Goal: Transaction & Acquisition: Book appointment/travel/reservation

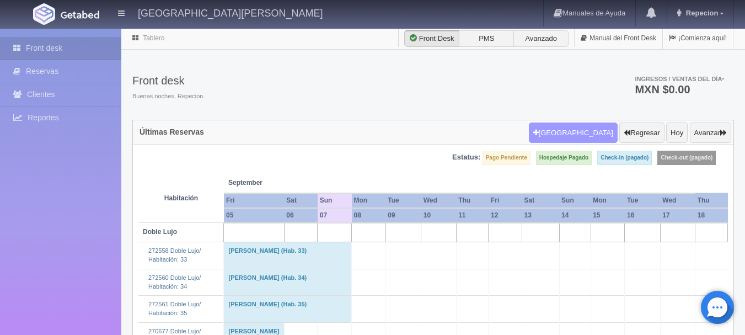
click at [596, 138] on button "[GEOGRAPHIC_DATA]" at bounding box center [573, 132] width 89 height 21
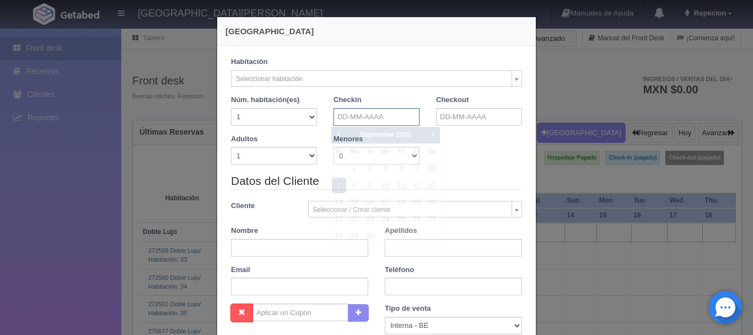
click at [394, 112] on input "text" at bounding box center [376, 117] width 86 height 18
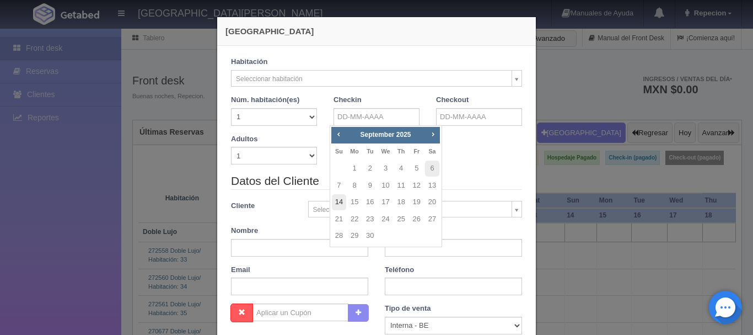
checkbox input "false"
click at [335, 196] on link "14" at bounding box center [339, 202] width 14 height 16
type input "[DATE]"
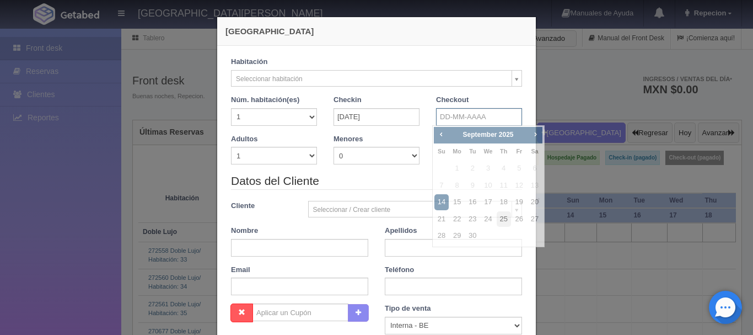
drag, startPoint x: 496, startPoint y: 122, endPoint x: 507, endPoint y: 220, distance: 98.2
click at [494, 122] on input "text" at bounding box center [479, 117] width 86 height 18
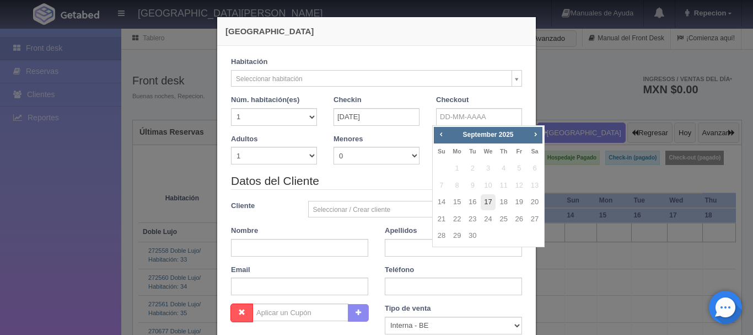
checkbox input "false"
drag, startPoint x: 492, startPoint y: 207, endPoint x: 492, endPoint y: 198, distance: 8.3
click at [492, 202] on link "17" at bounding box center [488, 202] width 14 height 16
type input "[DATE]"
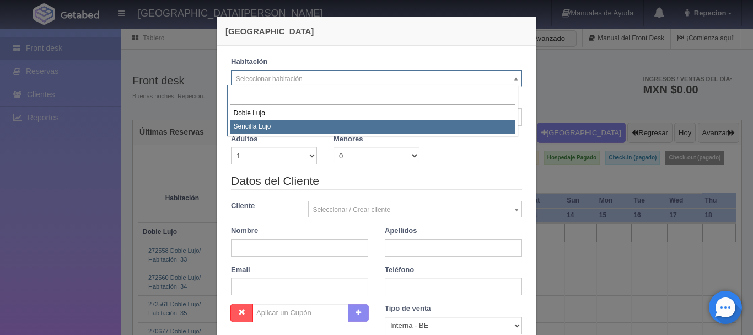
select select "576"
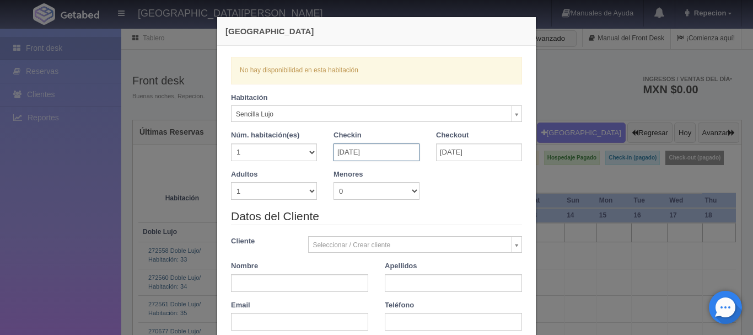
click at [378, 150] on input "[DATE]" at bounding box center [376, 152] width 86 height 18
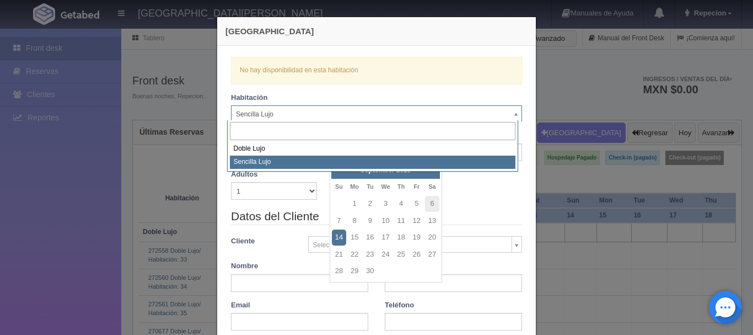
checkbox input "false"
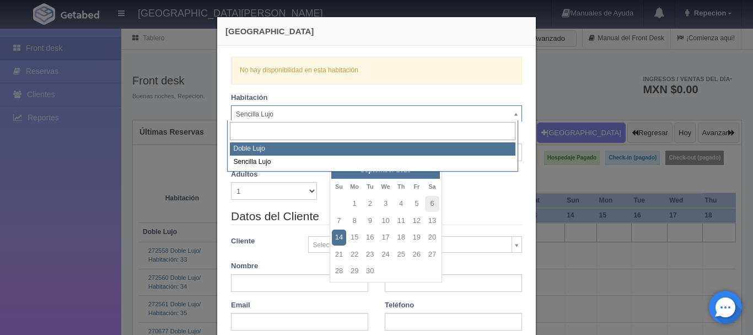
select select "577"
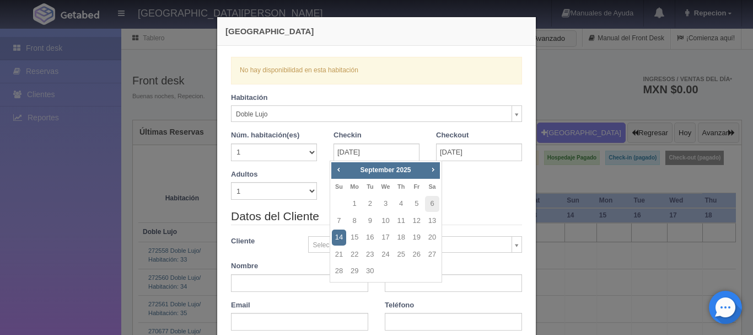
checkbox input "false"
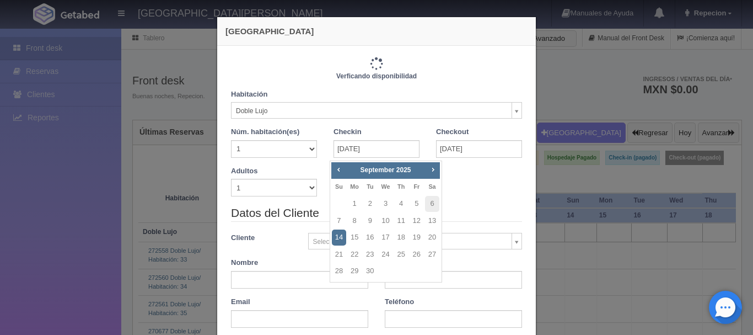
type input "3660.00"
checkbox input "false"
